Goal: Communication & Community: Answer question/provide support

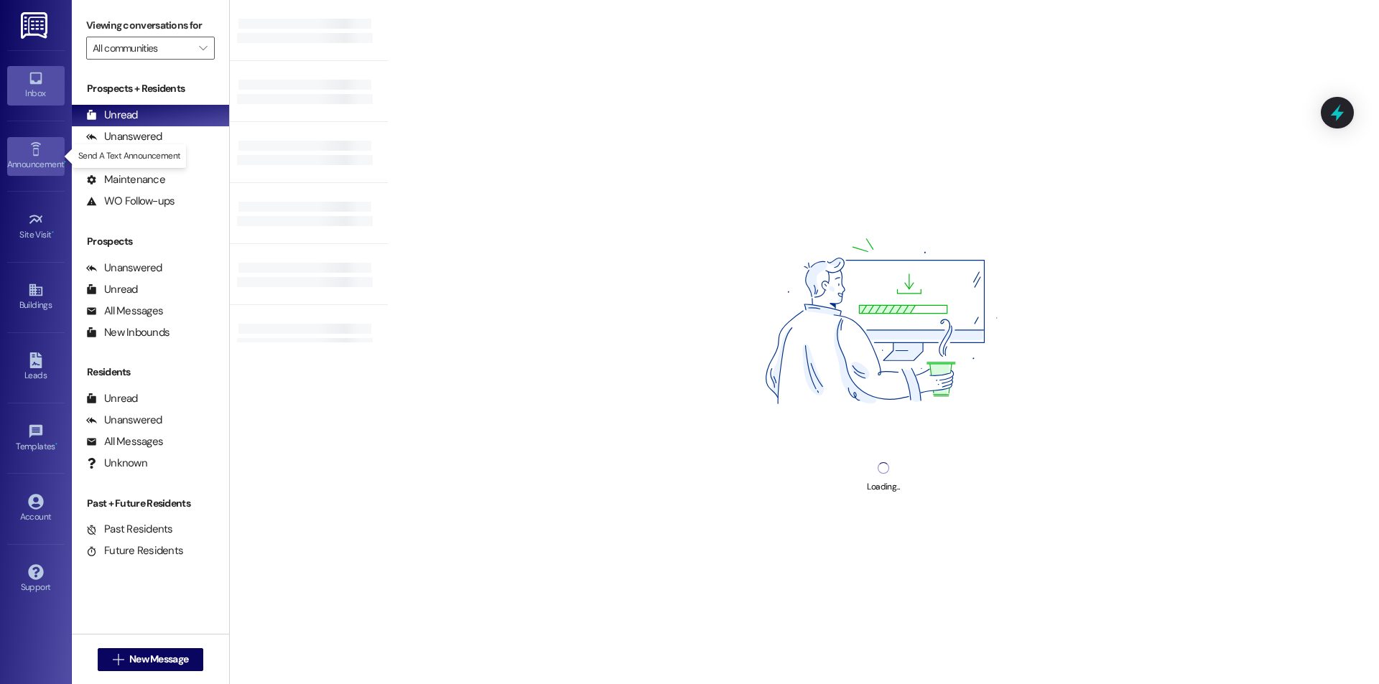
click at [53, 154] on link "Announcement •" at bounding box center [35, 156] width 57 height 39
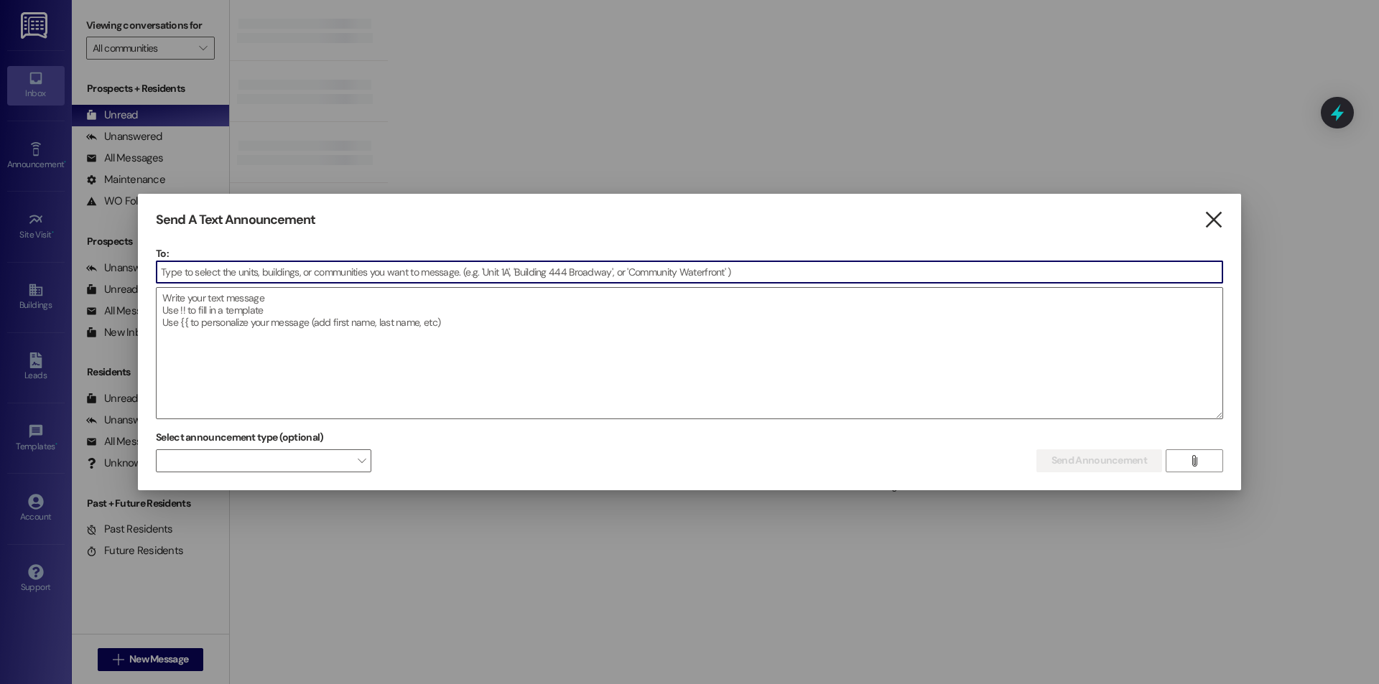
click at [1212, 219] on icon "" at bounding box center [1213, 220] width 19 height 15
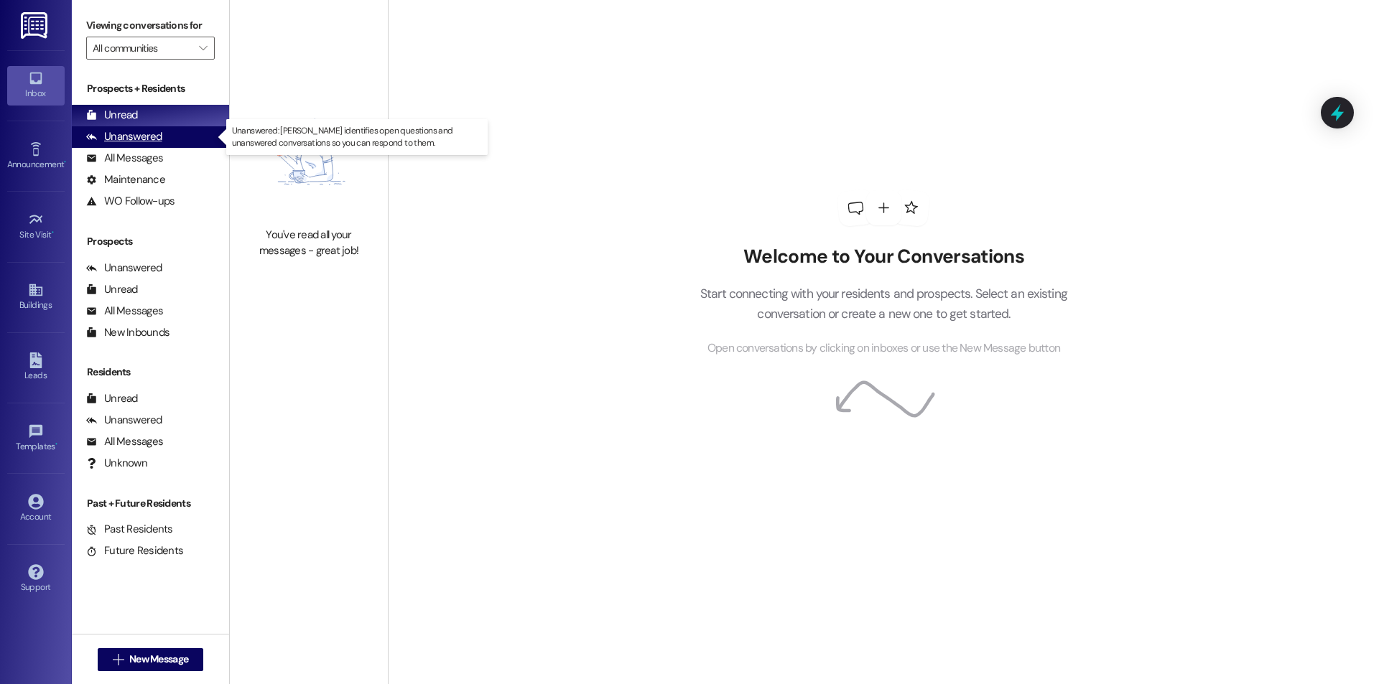
click at [138, 138] on div "Unanswered" at bounding box center [124, 136] width 76 height 15
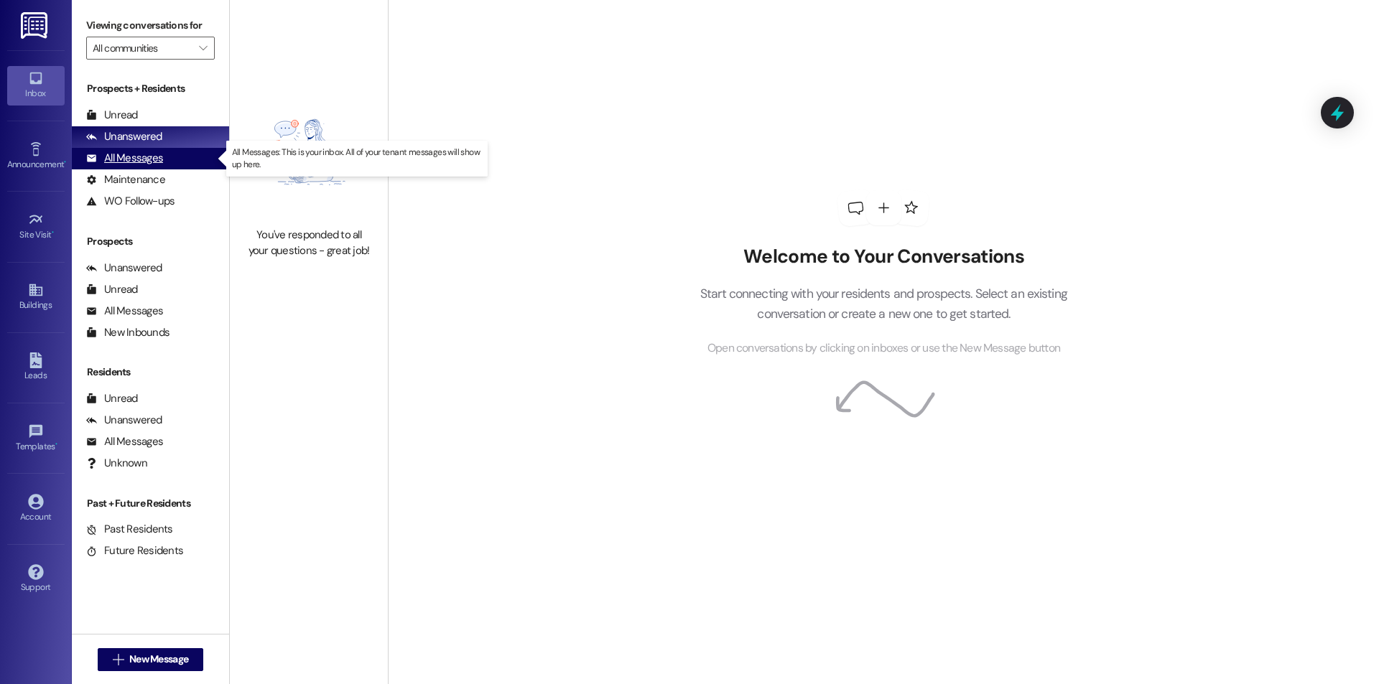
click at [136, 162] on div "All Messages" at bounding box center [124, 158] width 77 height 15
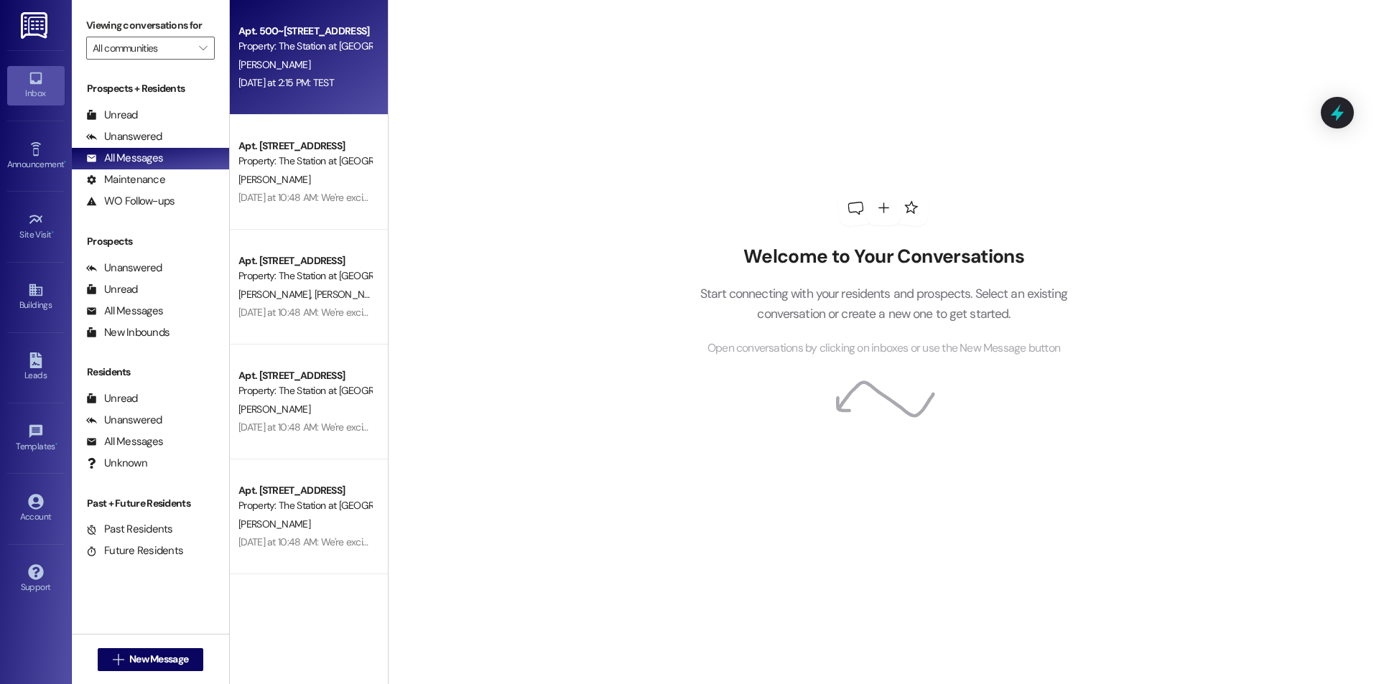
click at [252, 90] on div "[DATE] at 2:15 PM: TEST [DATE] at 2:15 PM: TEST" at bounding box center [305, 83] width 136 height 18
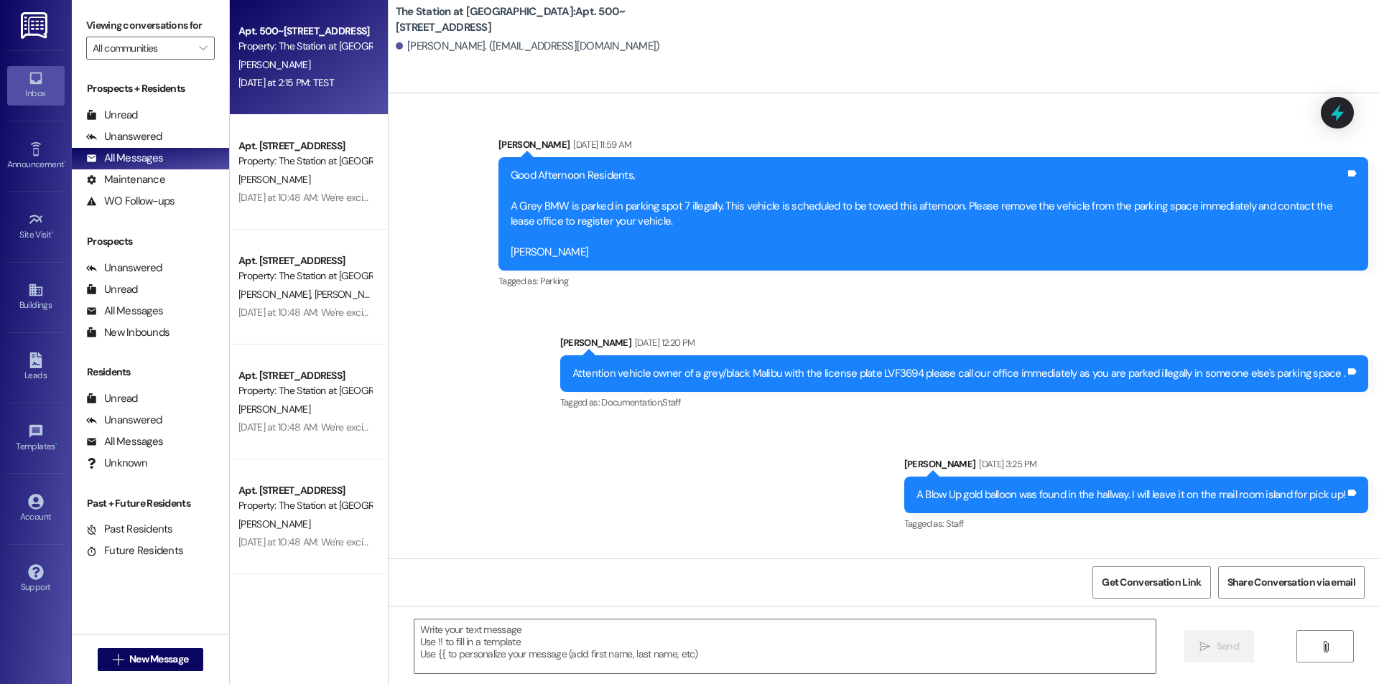
scroll to position [82240, 0]
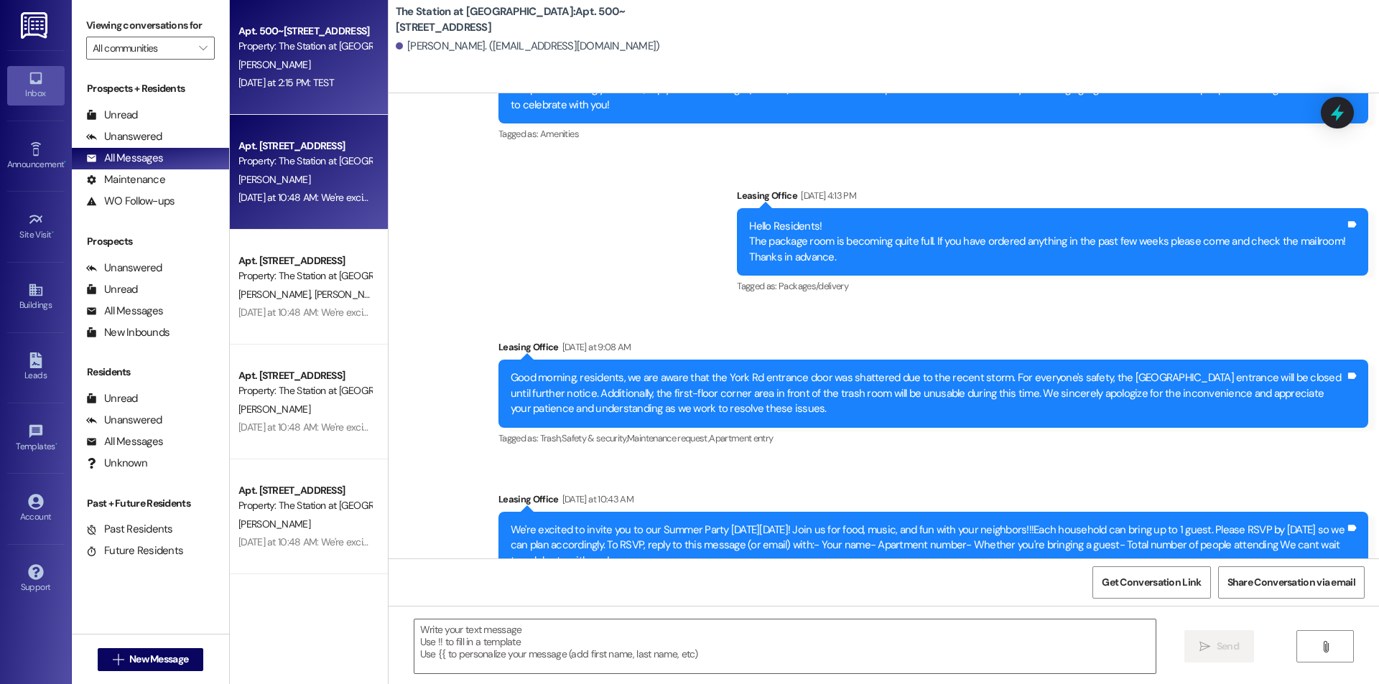
click at [285, 192] on div "[DATE] at 10:48 AM: We're excited to invite you to our Summer Party [DATE][DATE…" at bounding box center [1091, 197] width 1706 height 13
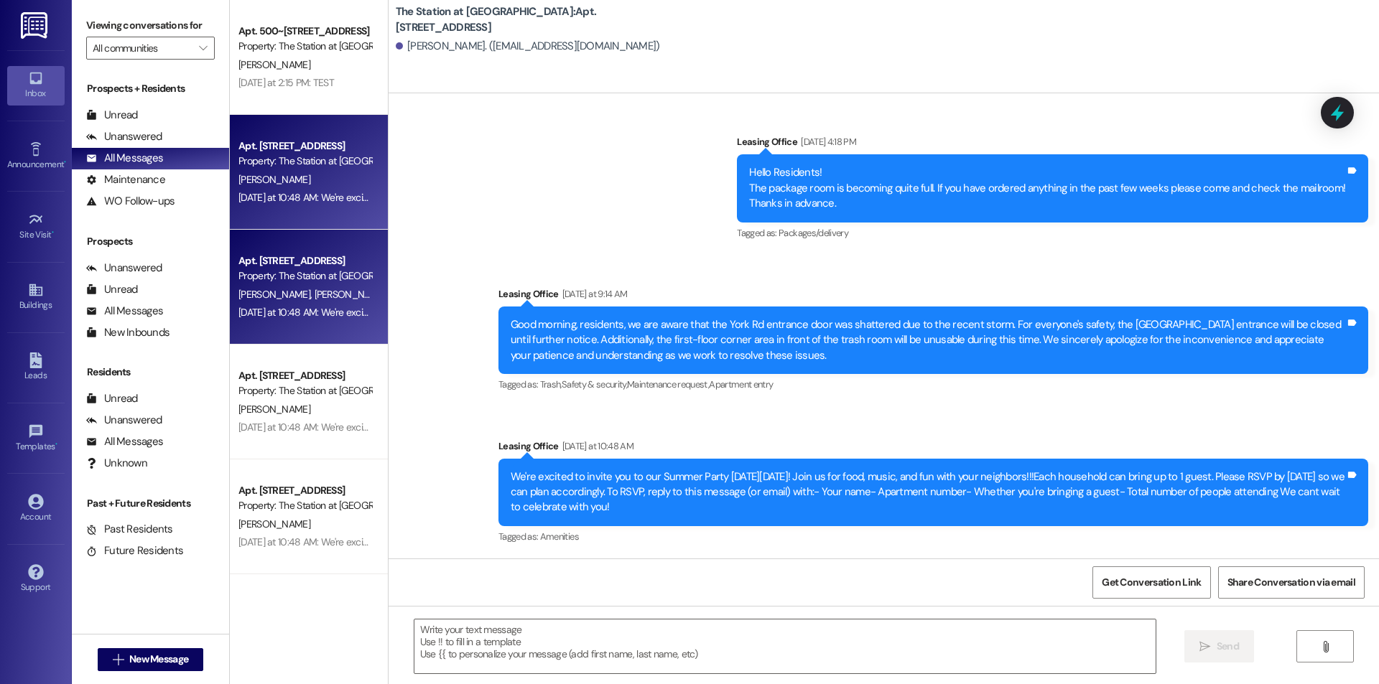
scroll to position [28377, 0]
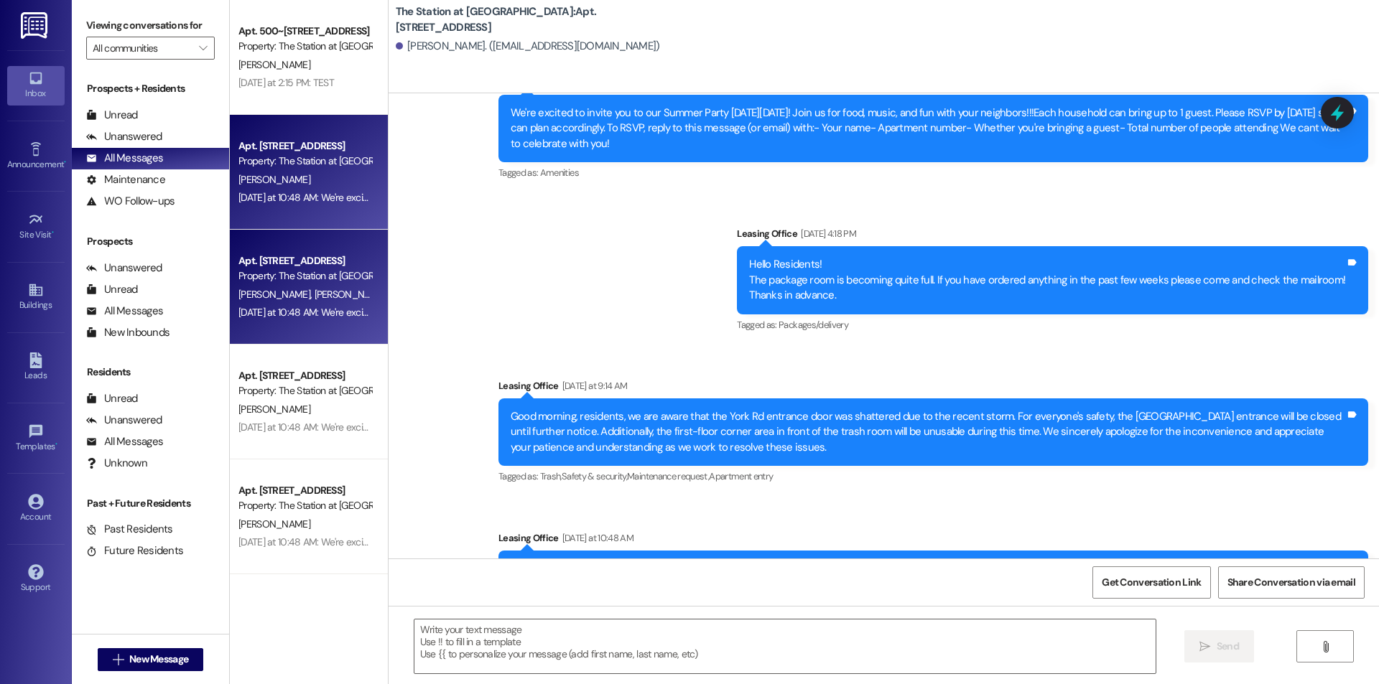
click at [338, 317] on div "[DATE] at 10:48 AM: We're excited to invite you to our Summer Party [DATE][DATE…" at bounding box center [1091, 312] width 1706 height 13
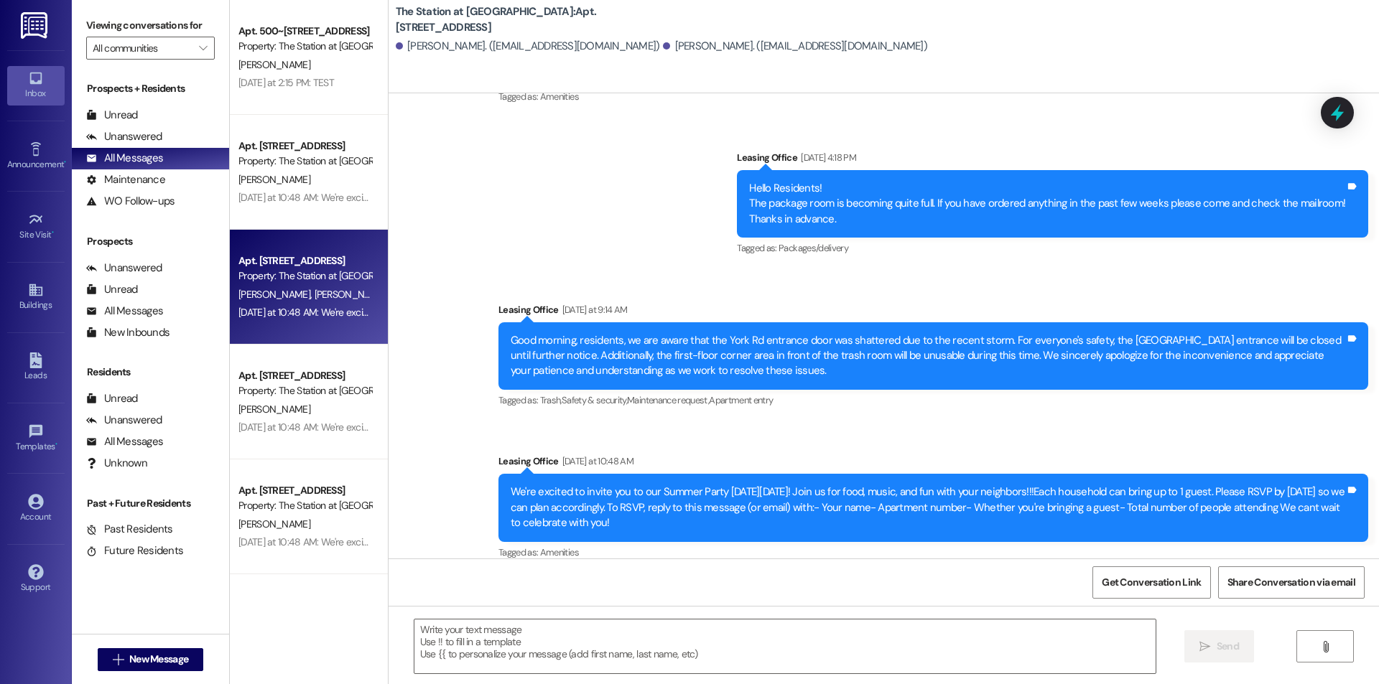
scroll to position [1944, 0]
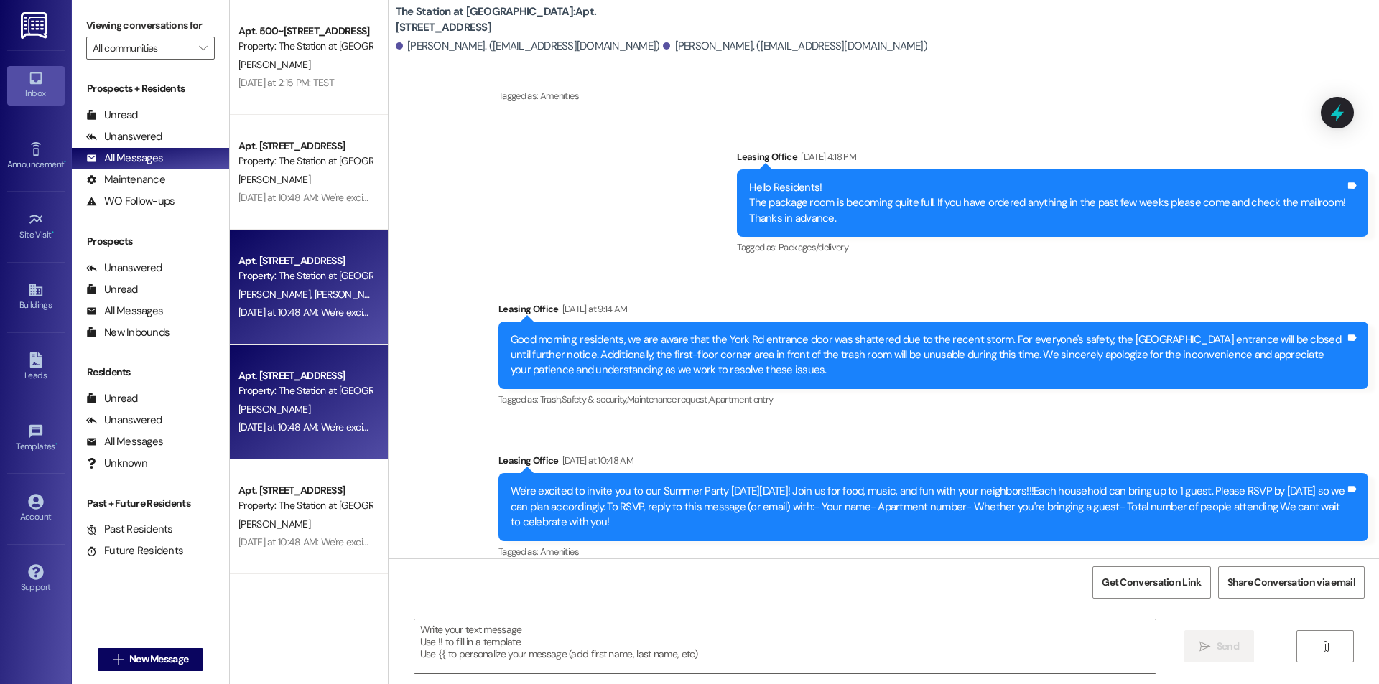
click at [336, 416] on div "[PERSON_NAME]" at bounding box center [305, 410] width 136 height 18
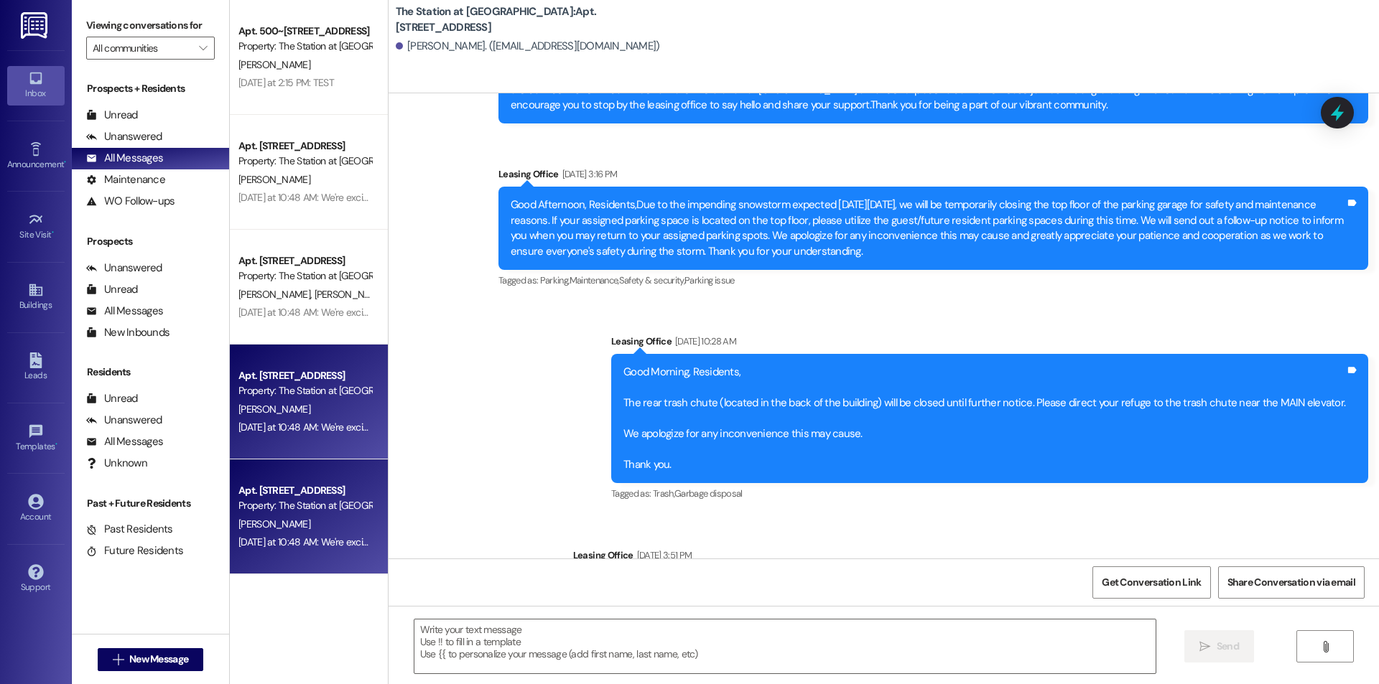
scroll to position [10586, 0]
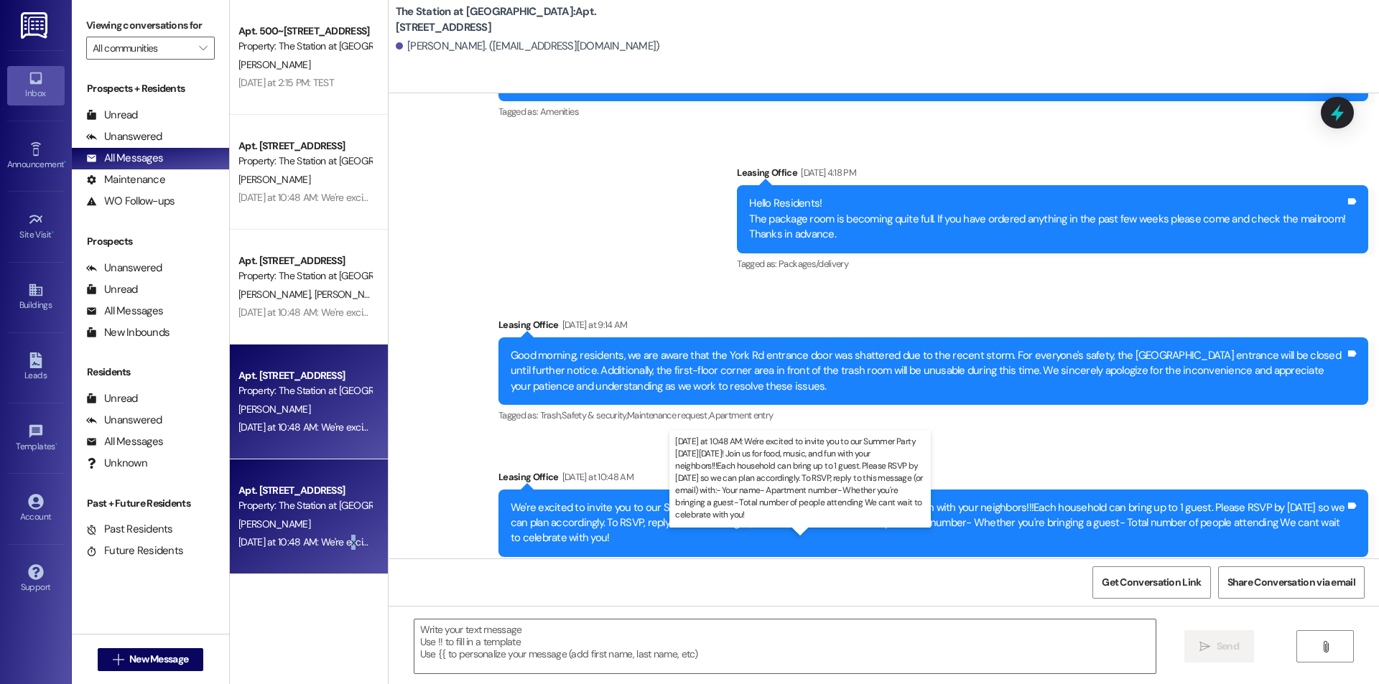
click at [344, 547] on div "[DATE] at 10:48 AM: We're excited to invite you to our Summer Party [DATE][DATE…" at bounding box center [1091, 542] width 1706 height 13
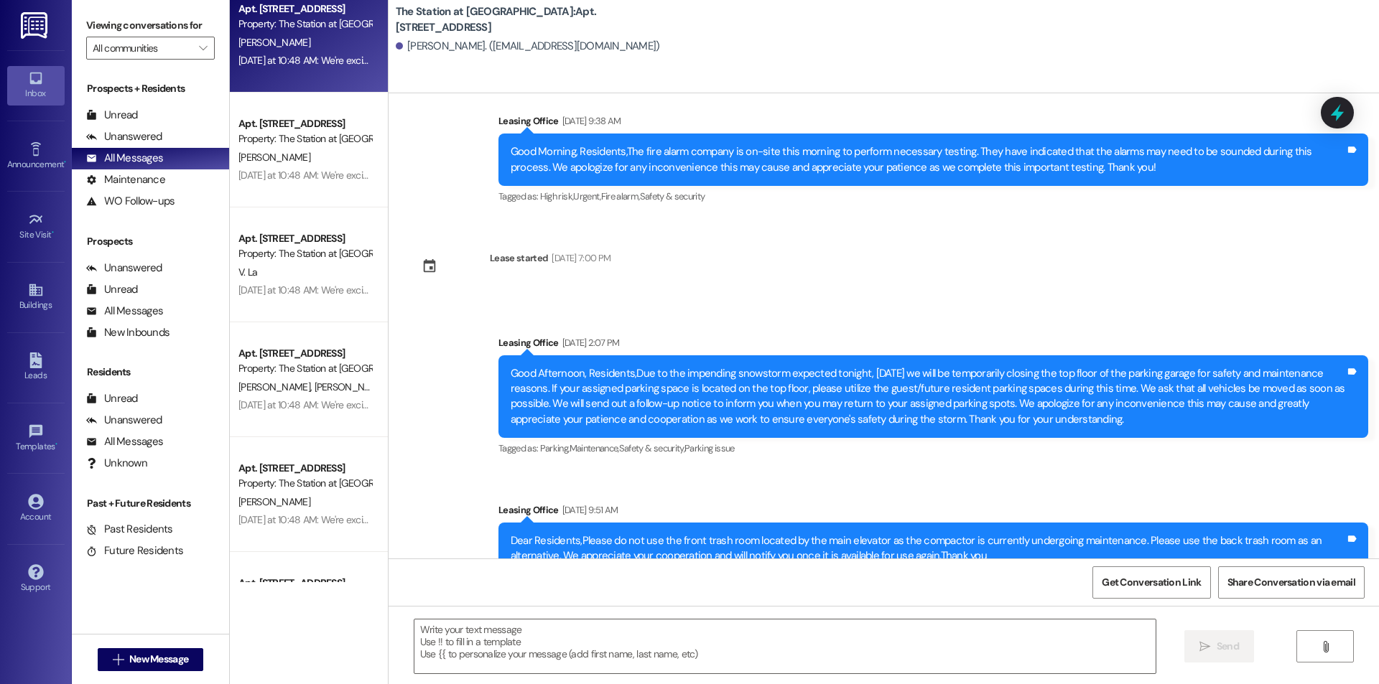
scroll to position [503, 0]
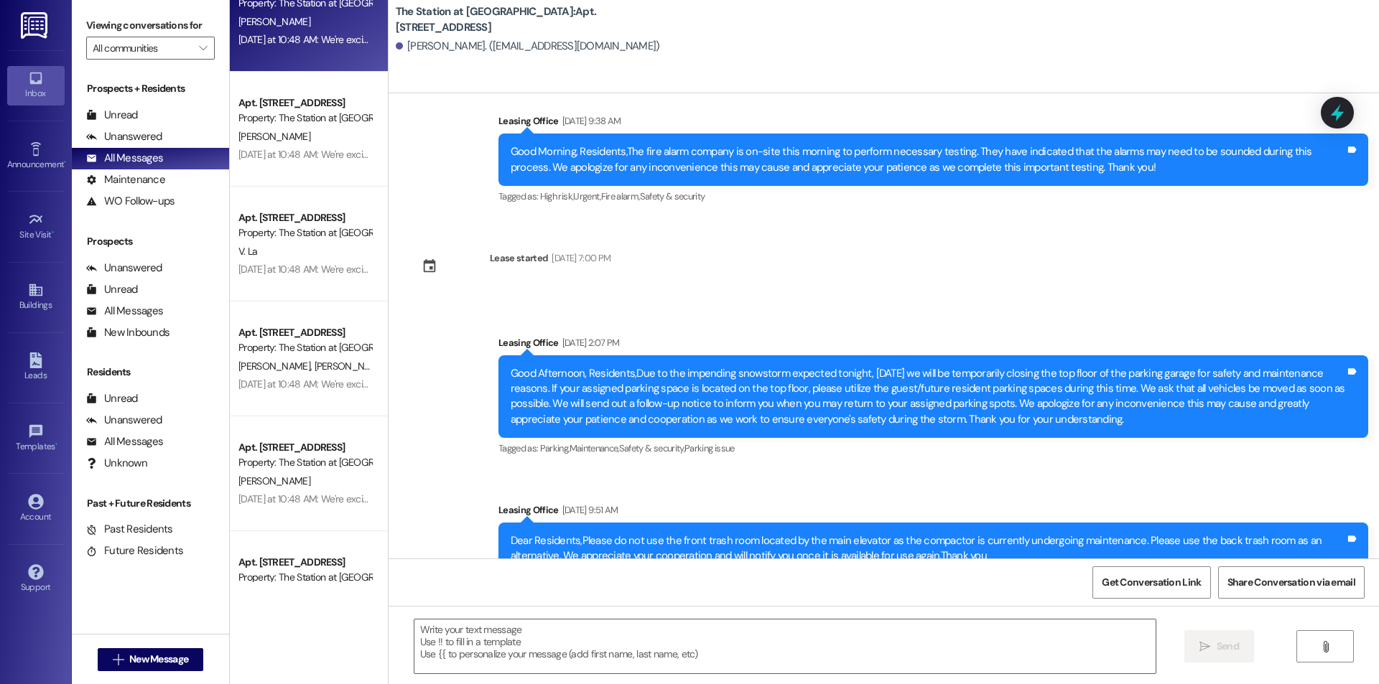
click at [296, 463] on div "Property: The Station at [GEOGRAPHIC_DATA]" at bounding box center [304, 462] width 133 height 15
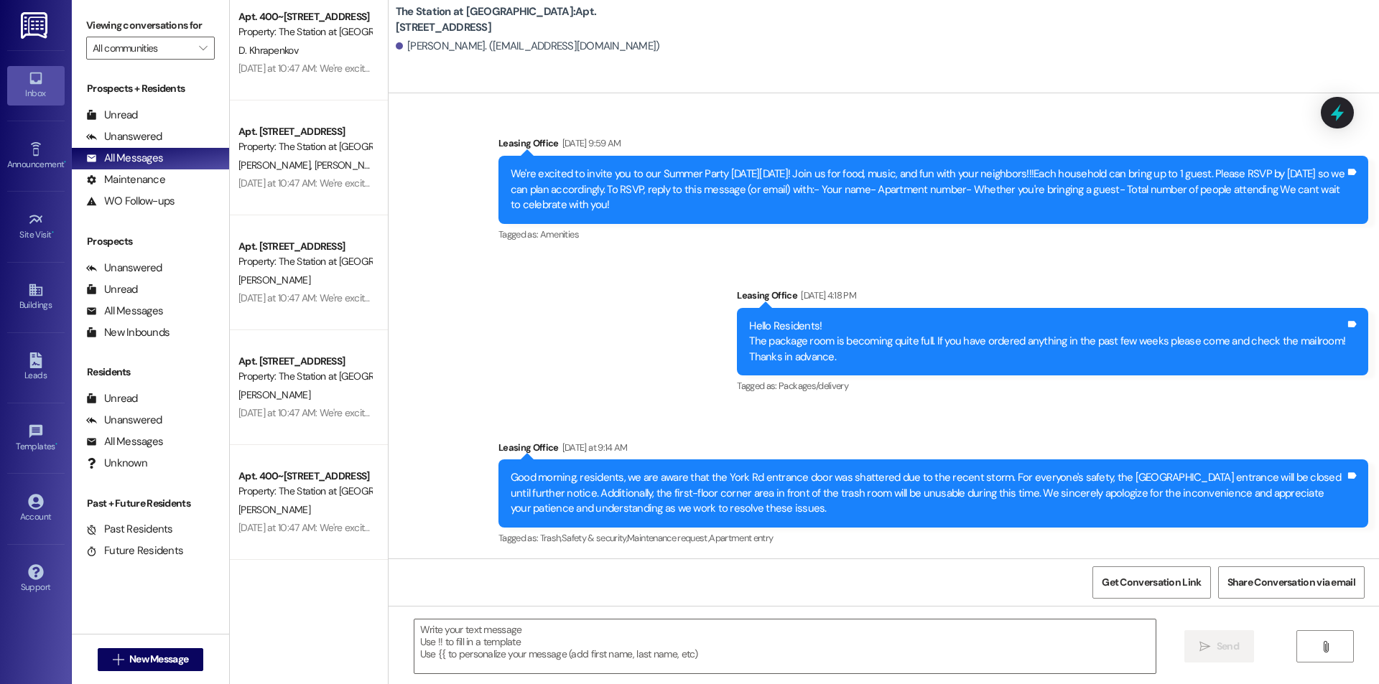
scroll to position [5163, 0]
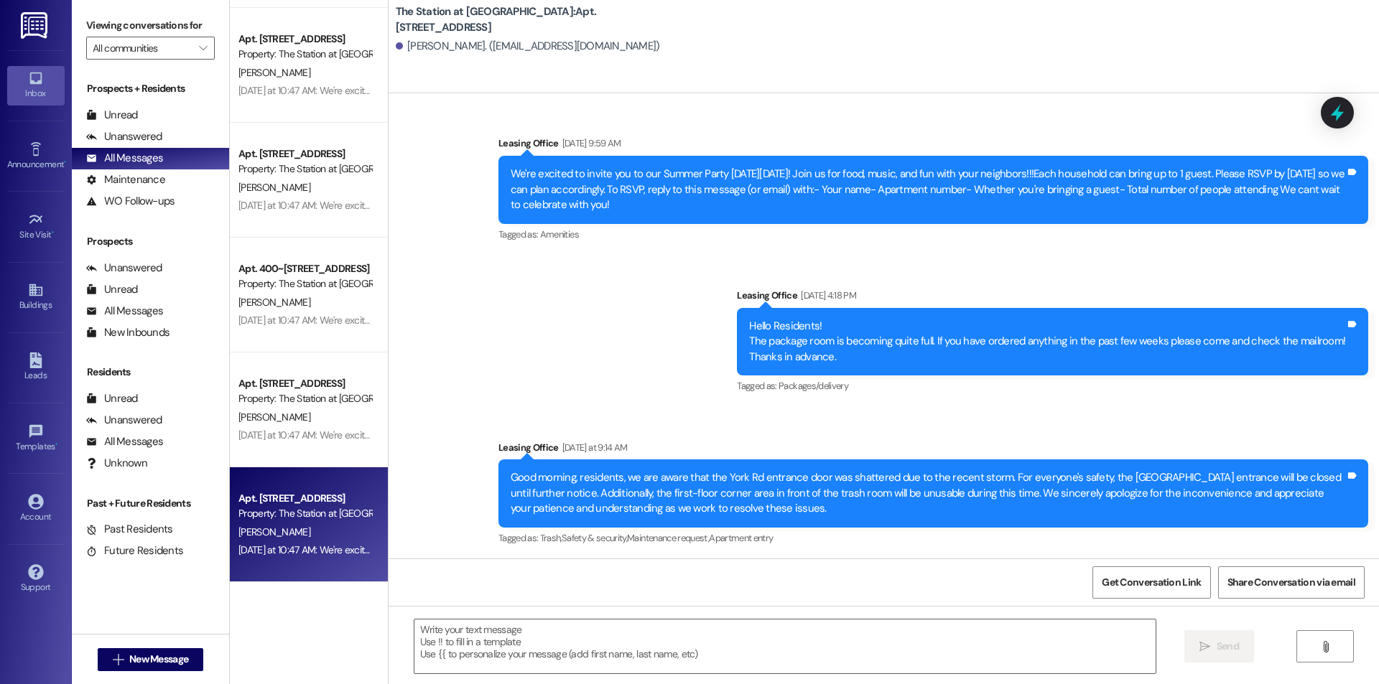
click at [307, 505] on div "Apt. [STREET_ADDRESS]" at bounding box center [304, 498] width 133 height 15
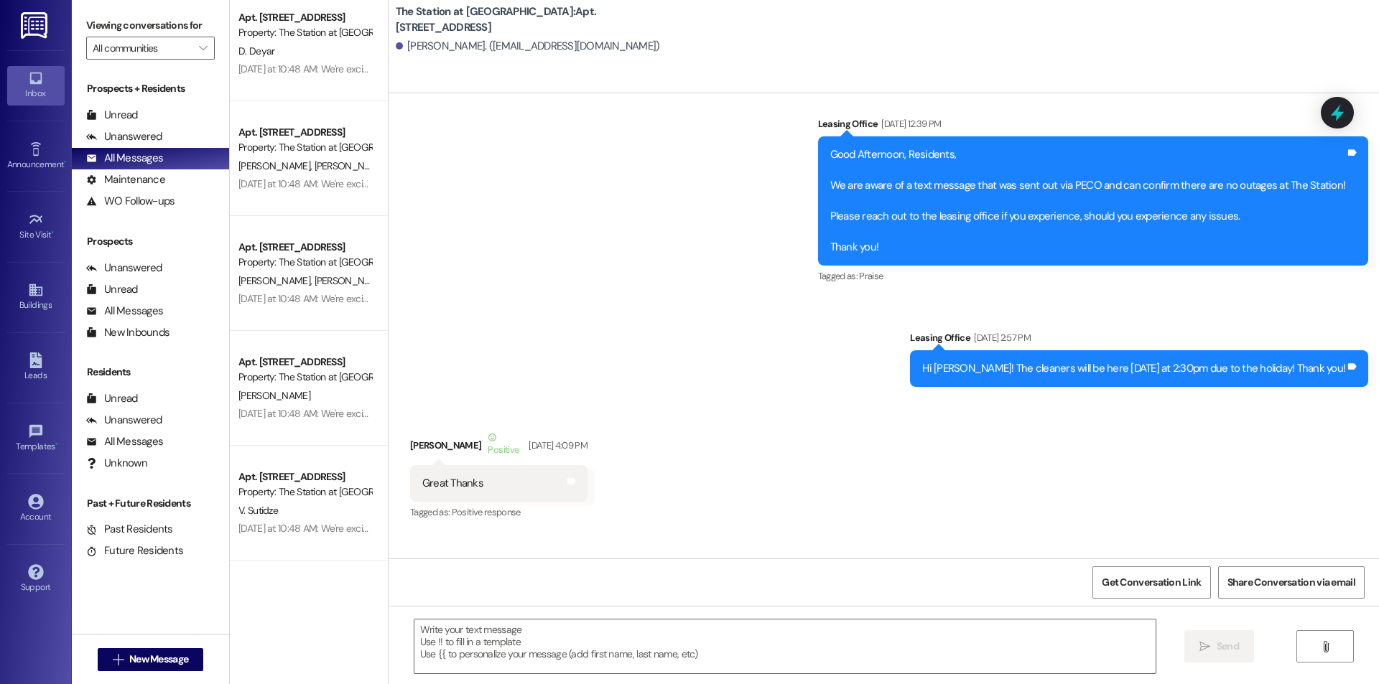
scroll to position [2290, 0]
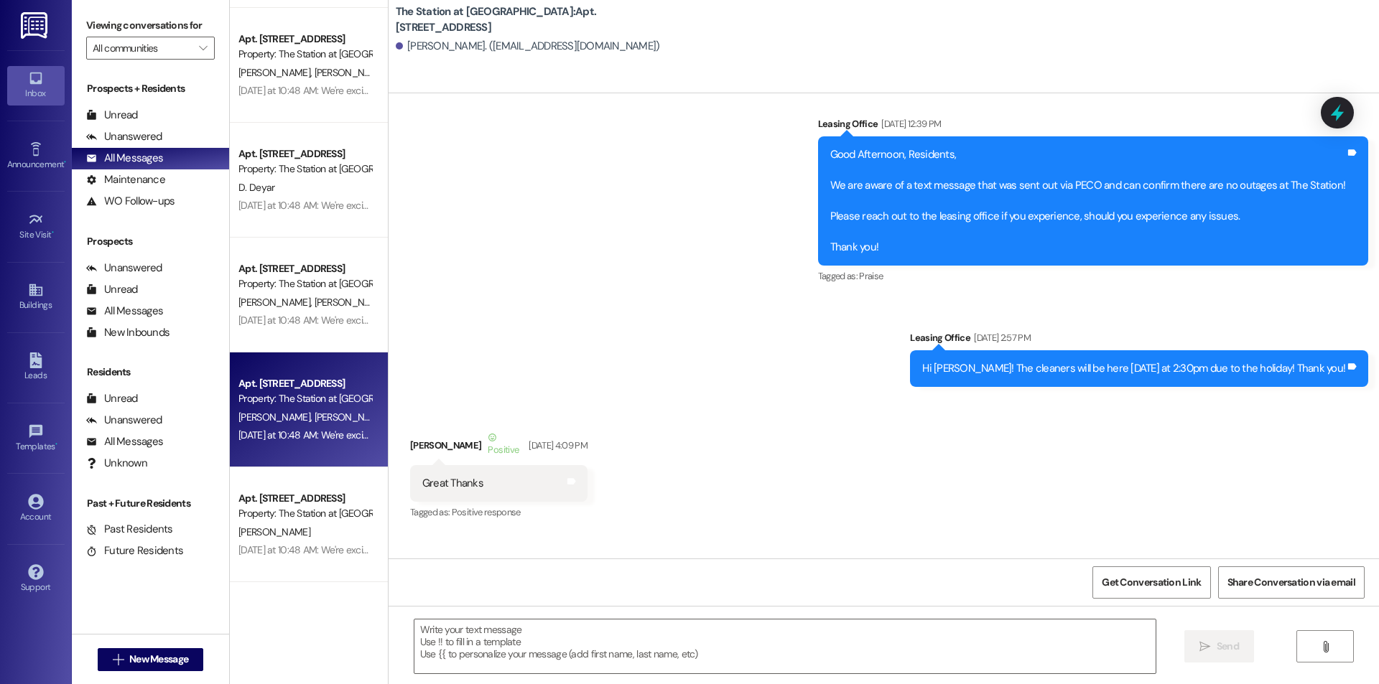
click at [269, 376] on div "Apt. [STREET_ADDRESS]" at bounding box center [304, 383] width 133 height 15
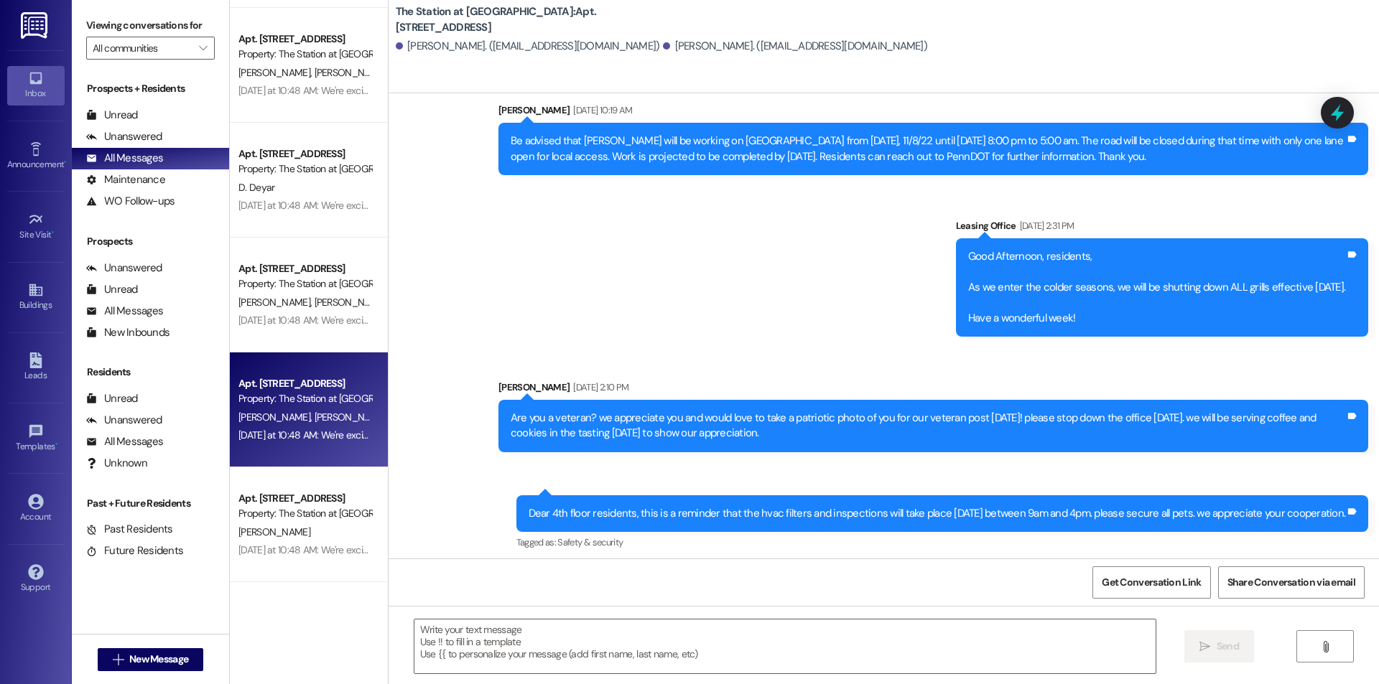
scroll to position [4701, 0]
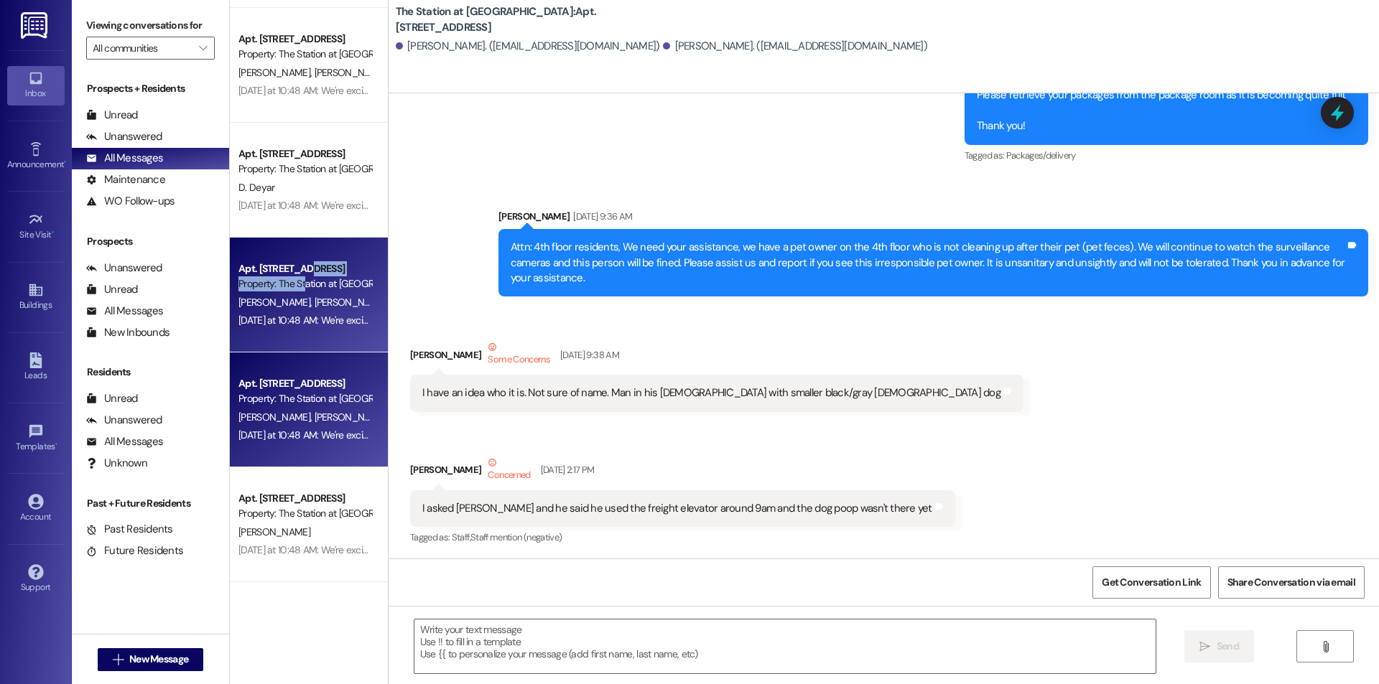
click at [294, 278] on div "Apt. 400~[STREET_ADDRESS] Property: The Station at [GEOGRAPHIC_DATA]" at bounding box center [305, 277] width 136 height 34
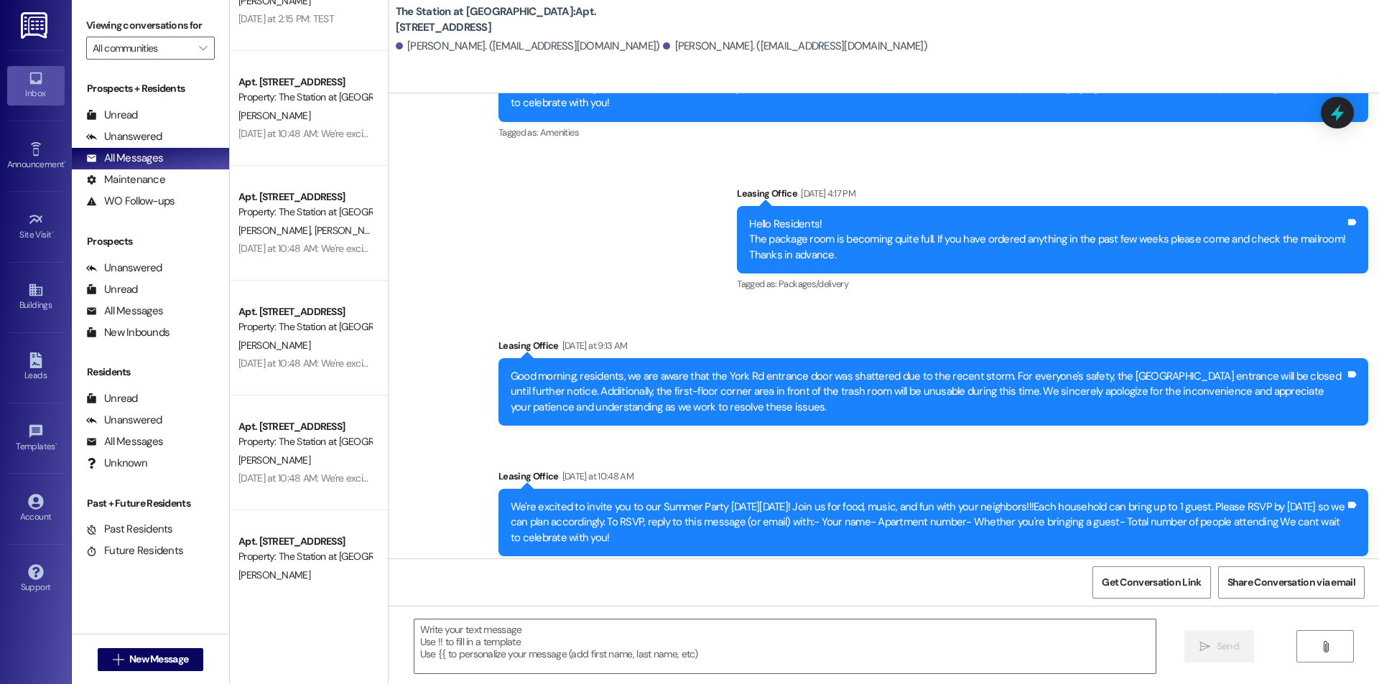
scroll to position [0, 0]
